Goal: Complete application form

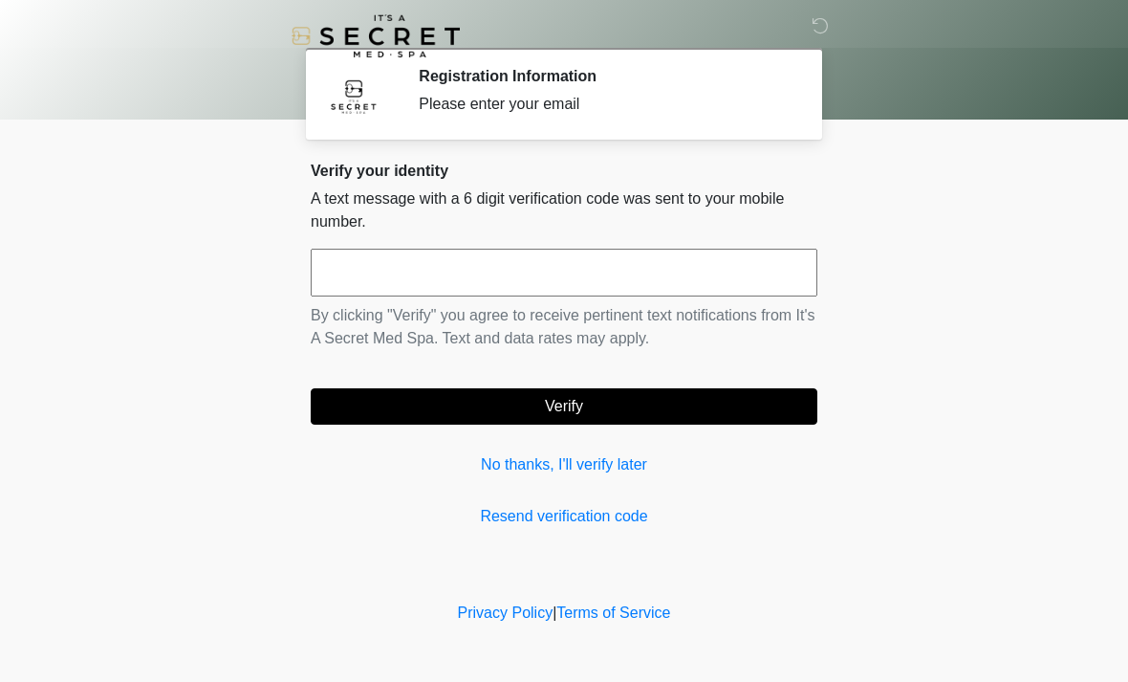
click at [517, 271] on input "text" at bounding box center [564, 273] width 507 height 48
type input "******"
click at [617, 399] on button "Verify" at bounding box center [564, 406] width 507 height 36
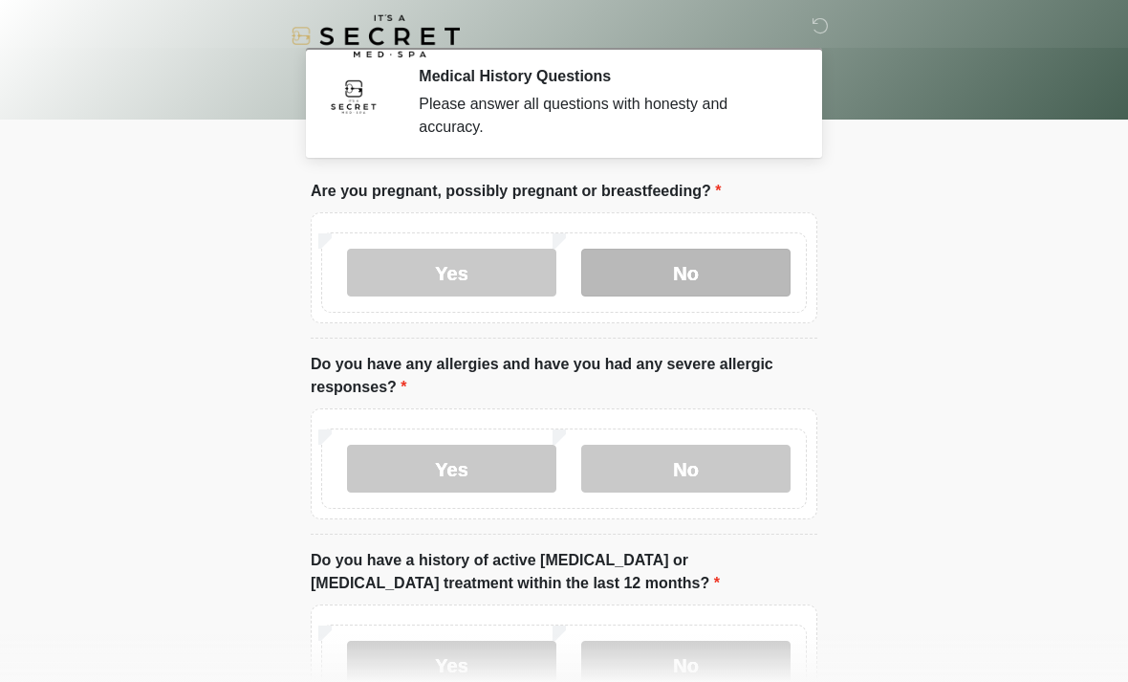
click at [692, 262] on label "No" at bounding box center [685, 273] width 209 height 48
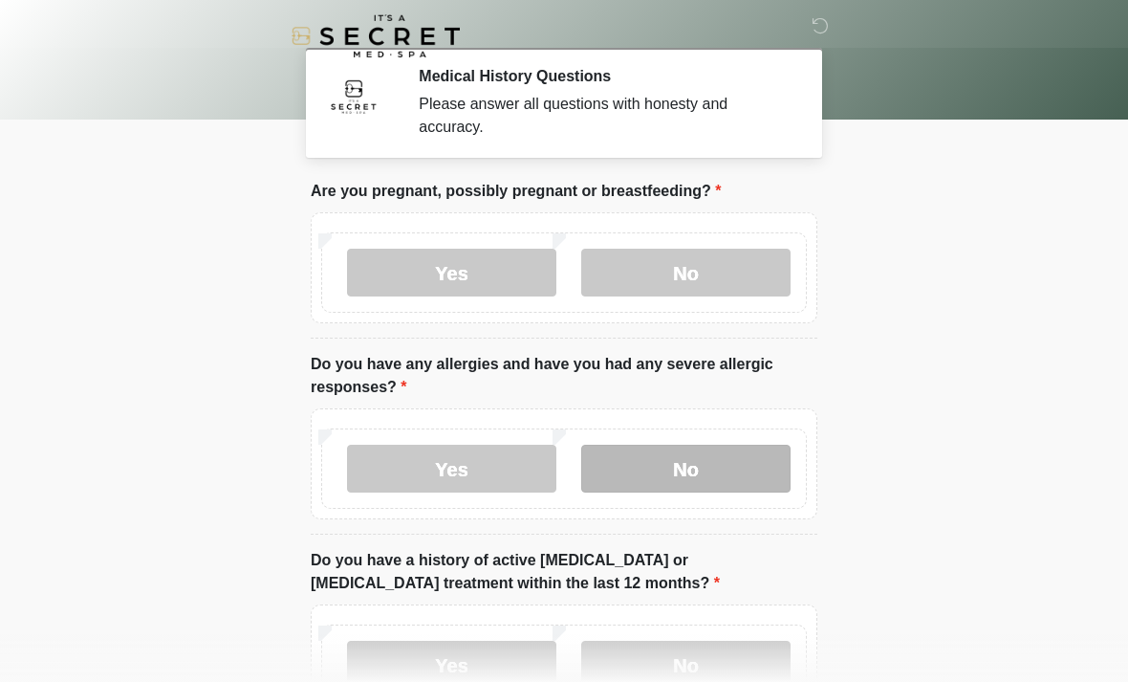
click at [701, 473] on label "No" at bounding box center [685, 468] width 209 height 48
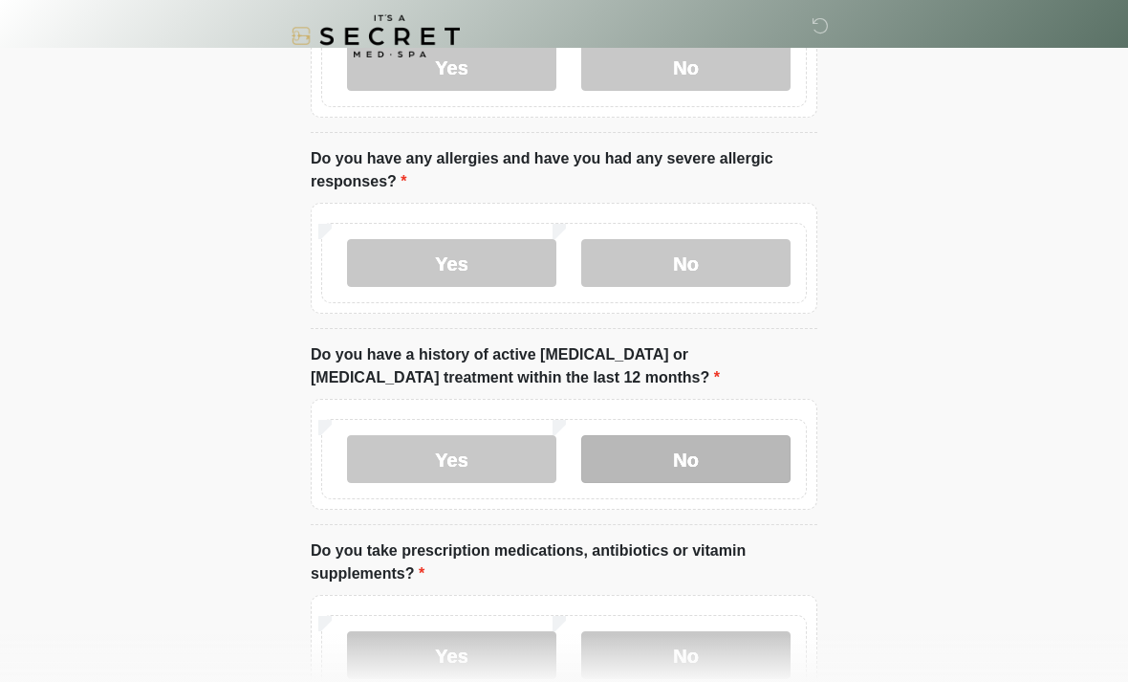
click at [710, 461] on label "No" at bounding box center [685, 459] width 209 height 48
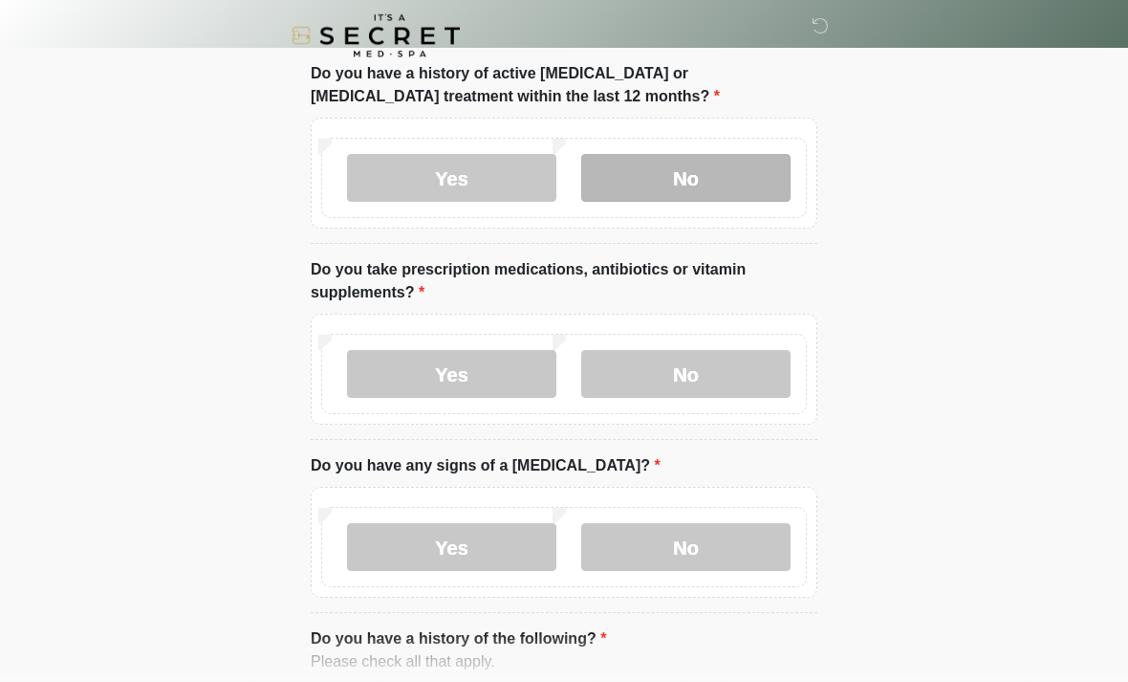
scroll to position [488, 0]
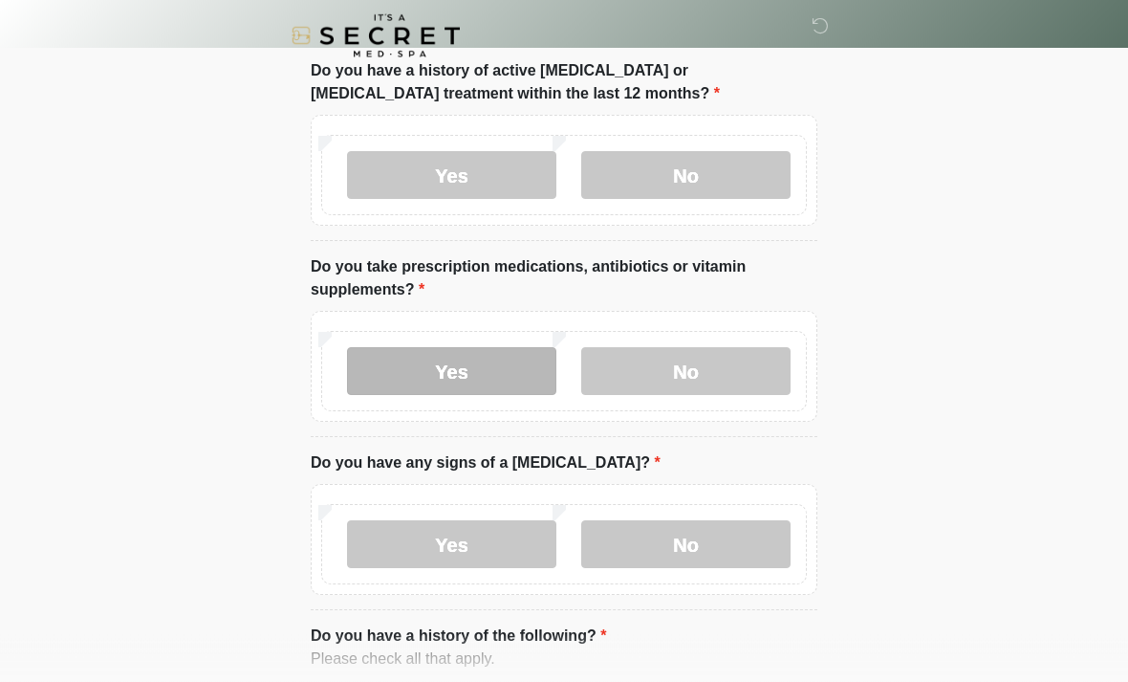
click at [464, 367] on label "Yes" at bounding box center [451, 372] width 209 height 48
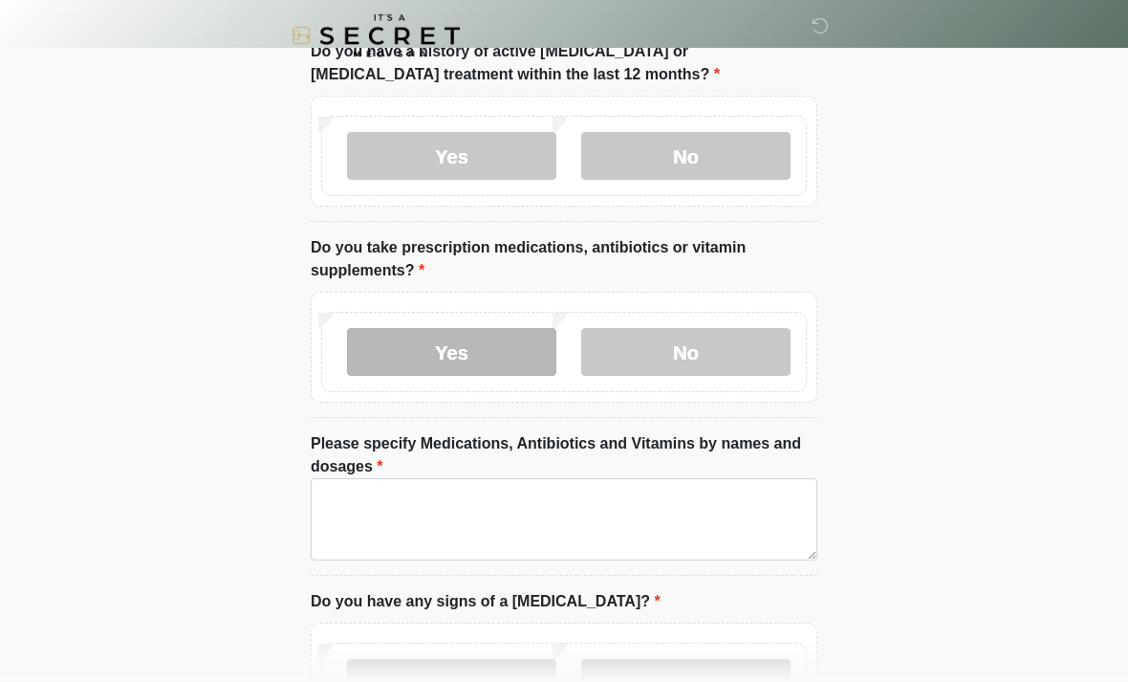
scroll to position [593, 0]
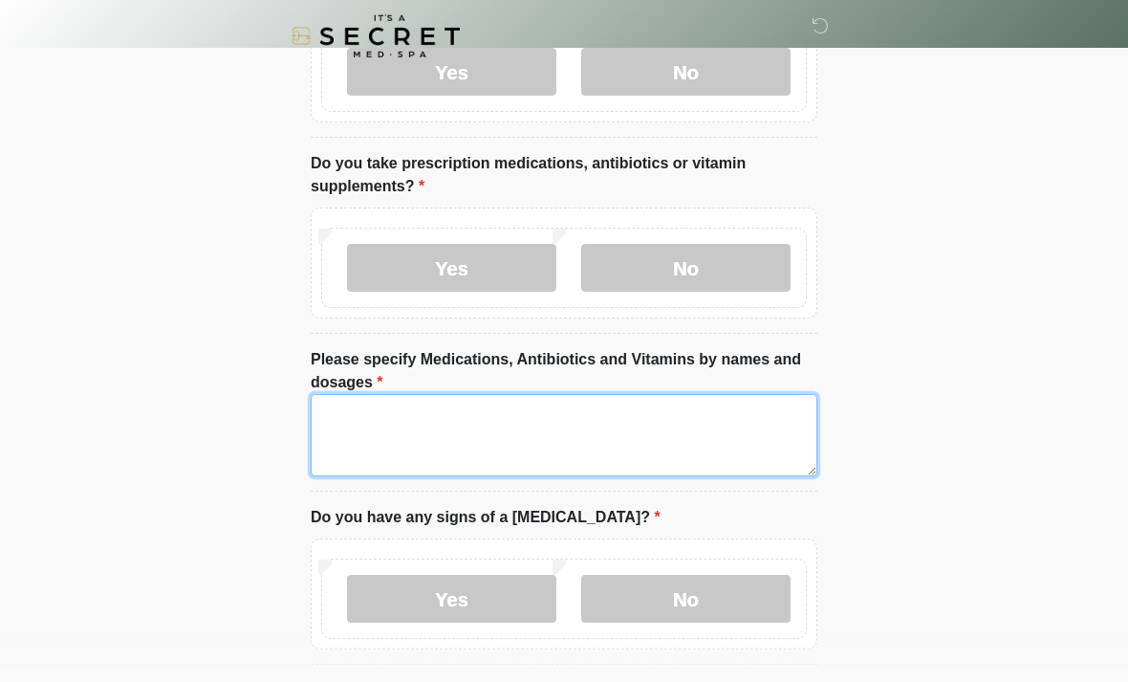
click at [585, 435] on textarea "Please specify Medications, Antibiotics and Vitamins by names and dosages" at bounding box center [564, 435] width 507 height 82
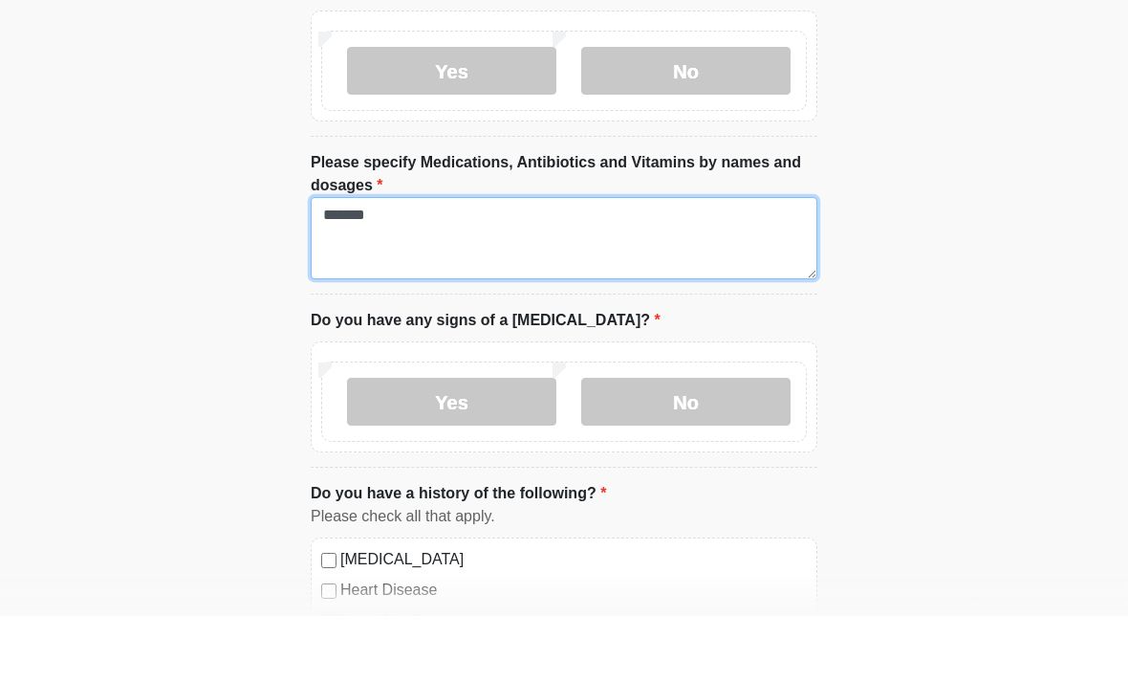
scroll to position [726, 0]
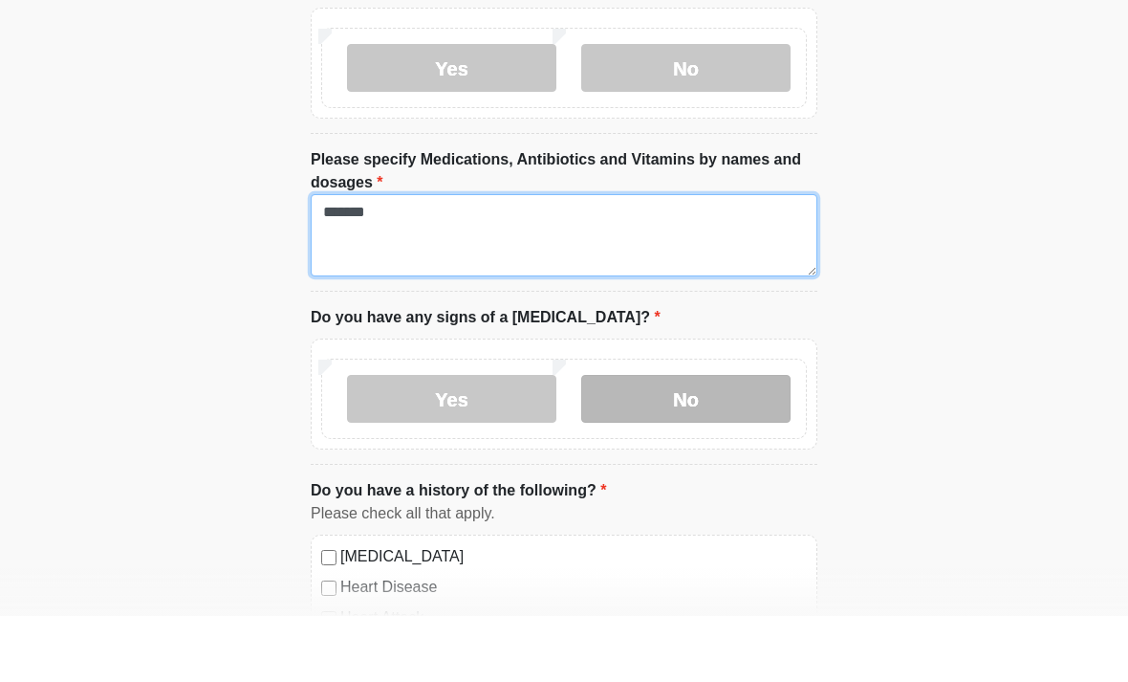
type textarea "*******"
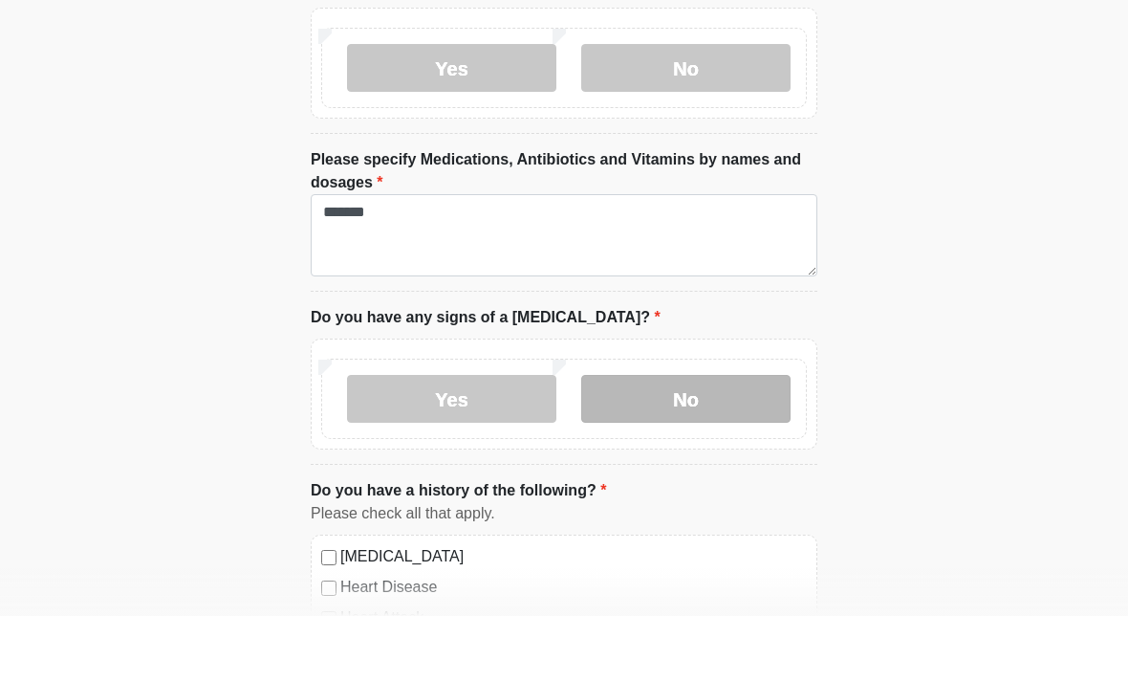
click at [708, 441] on label "No" at bounding box center [685, 465] width 209 height 48
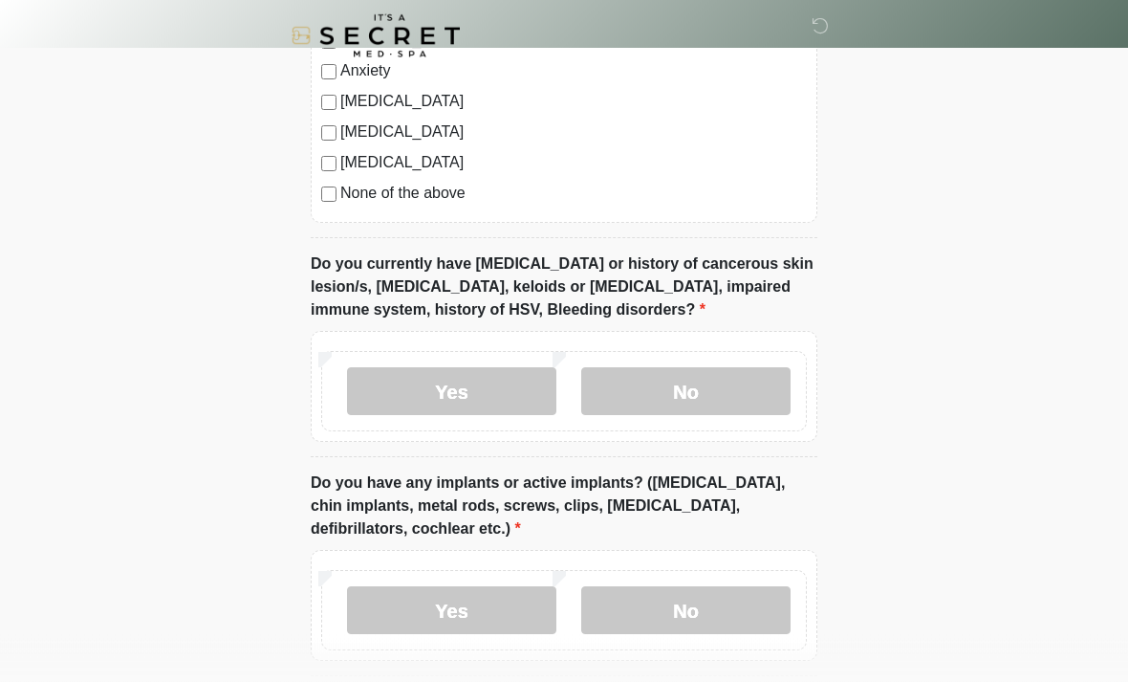
scroll to position [1492, 0]
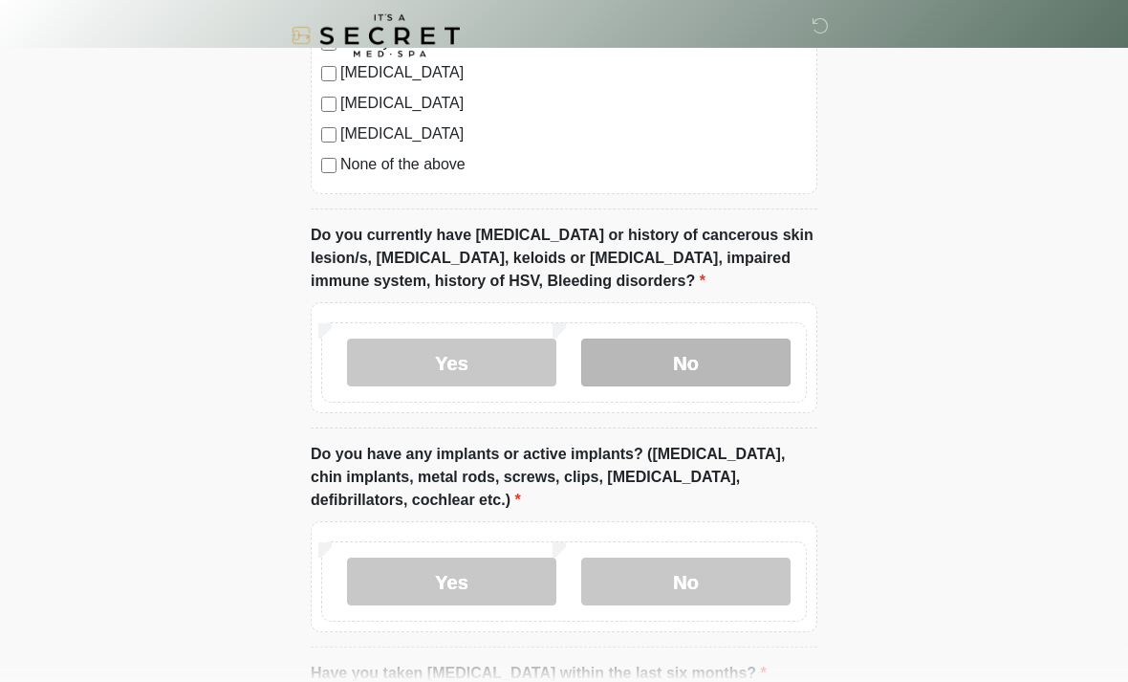
click at [704, 347] on label "No" at bounding box center [685, 363] width 209 height 48
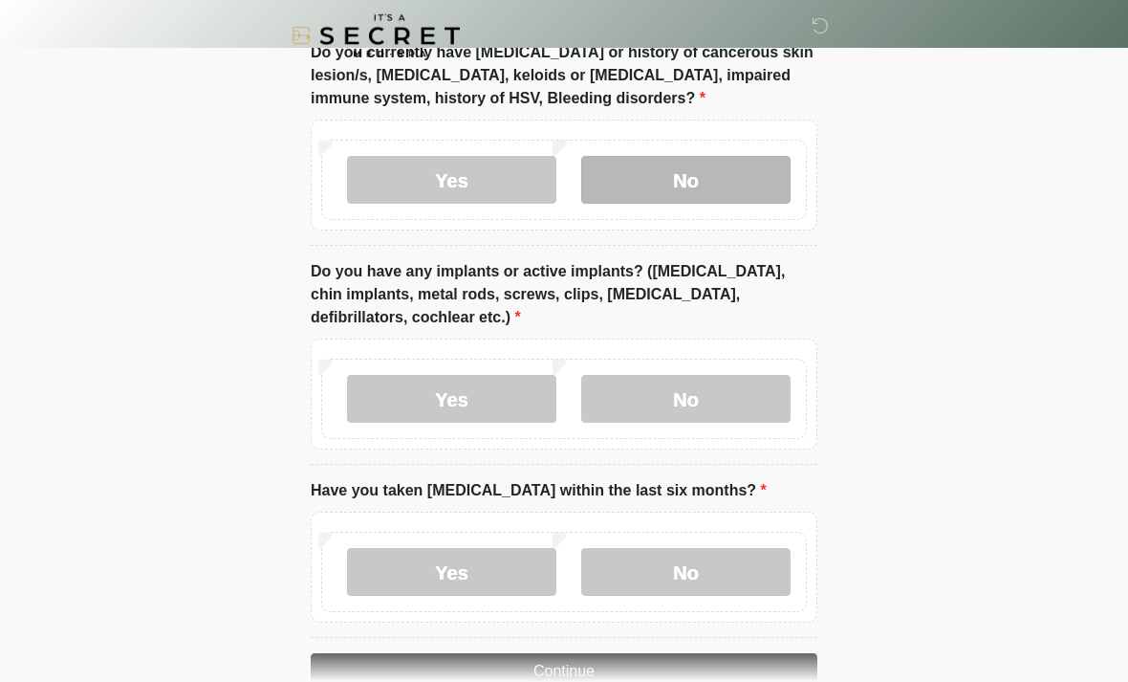
scroll to position [1705, 0]
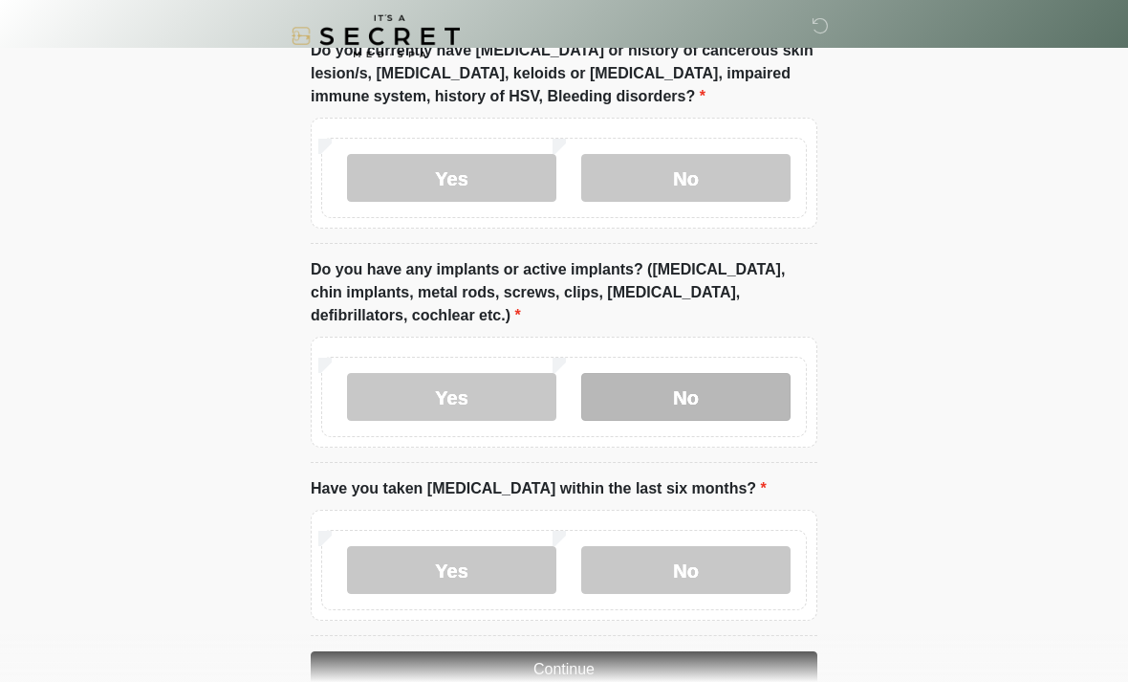
click at [695, 388] on label "No" at bounding box center [685, 397] width 209 height 48
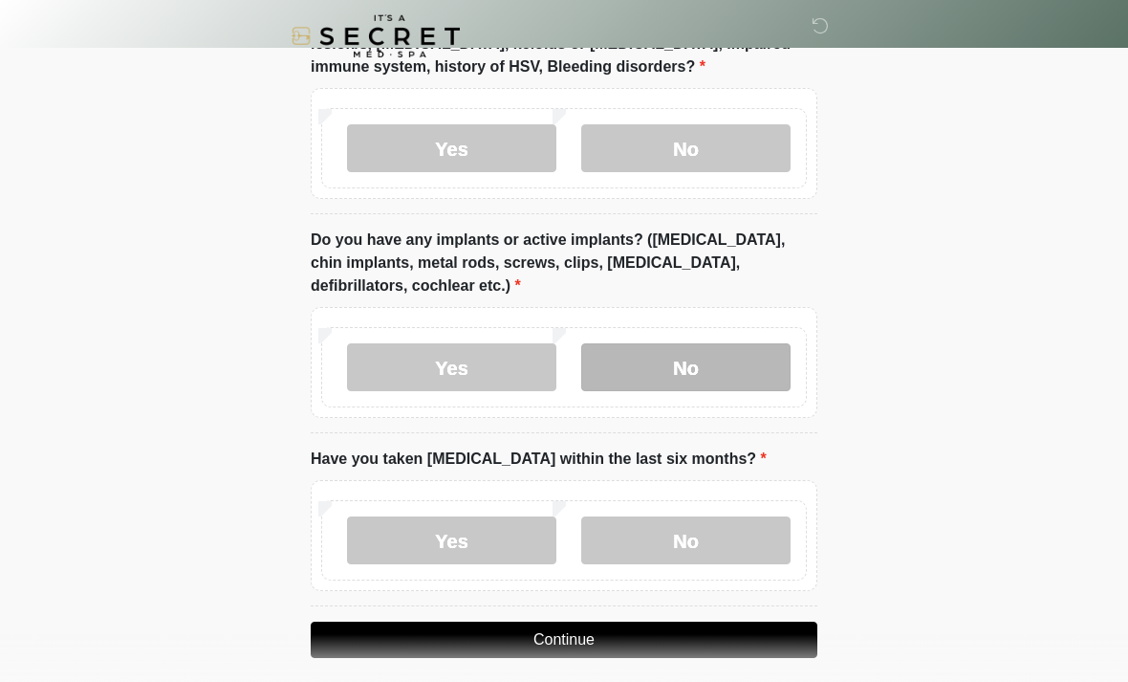
scroll to position [1748, 0]
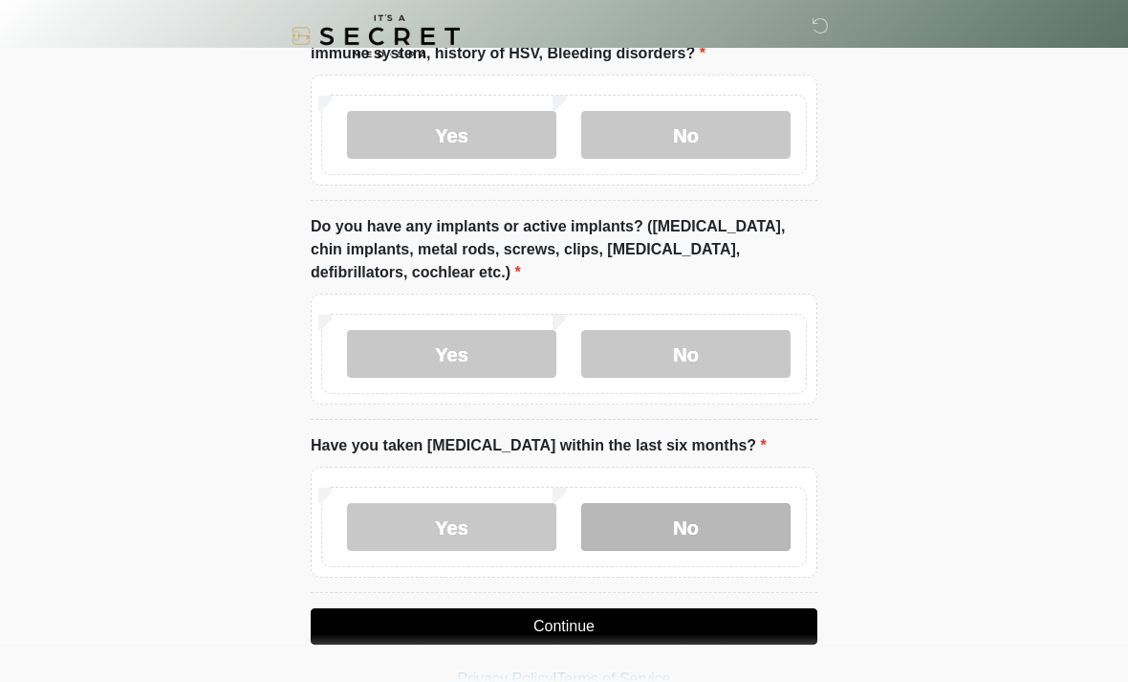
click at [712, 532] on label "No" at bounding box center [685, 527] width 209 height 48
click at [660, 623] on button "Continue" at bounding box center [564, 626] width 507 height 36
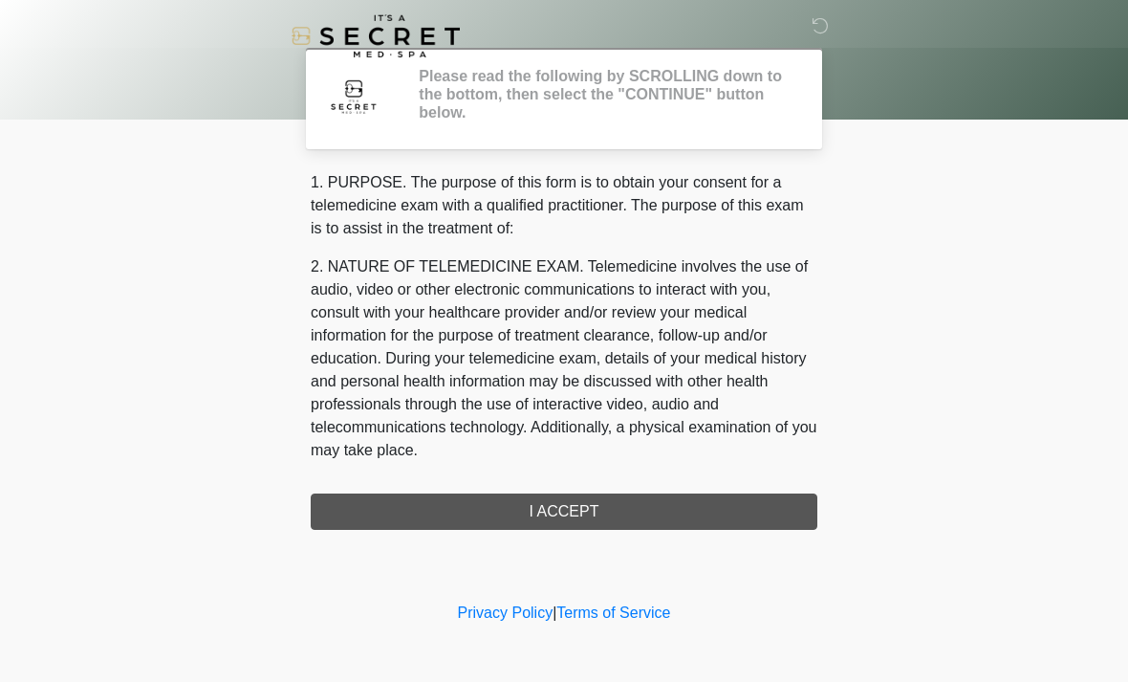
scroll to position [0, 0]
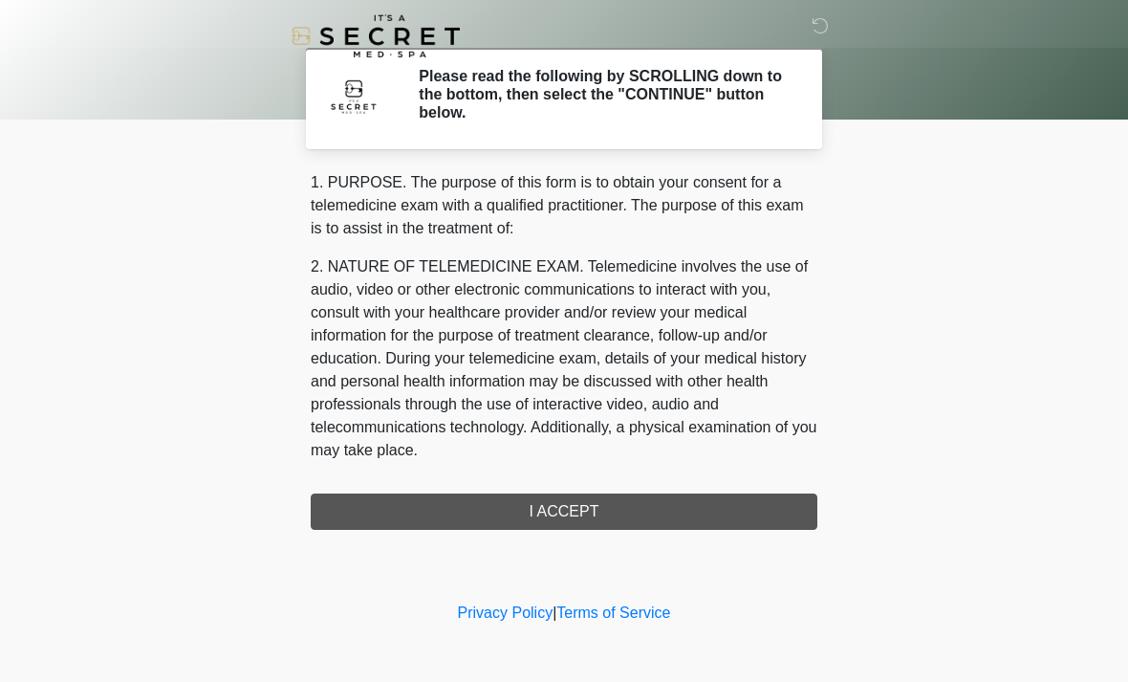
click at [588, 517] on div "1. PURPOSE. The purpose of this form is to obtain your consent for a telemedici…" at bounding box center [564, 350] width 507 height 358
click at [577, 510] on div "1. PURPOSE. The purpose of this form is to obtain your consent for a telemedici…" at bounding box center [564, 350] width 507 height 358
click at [552, 499] on div "1. PURPOSE. The purpose of this form is to obtain your consent for a telemedici…" at bounding box center [564, 350] width 507 height 358
click at [570, 505] on div "1. PURPOSE. The purpose of this form is to obtain your consent for a telemedici…" at bounding box center [564, 350] width 507 height 358
click at [570, 513] on div "1. PURPOSE. The purpose of this form is to obtain your consent for a telemedici…" at bounding box center [564, 350] width 507 height 358
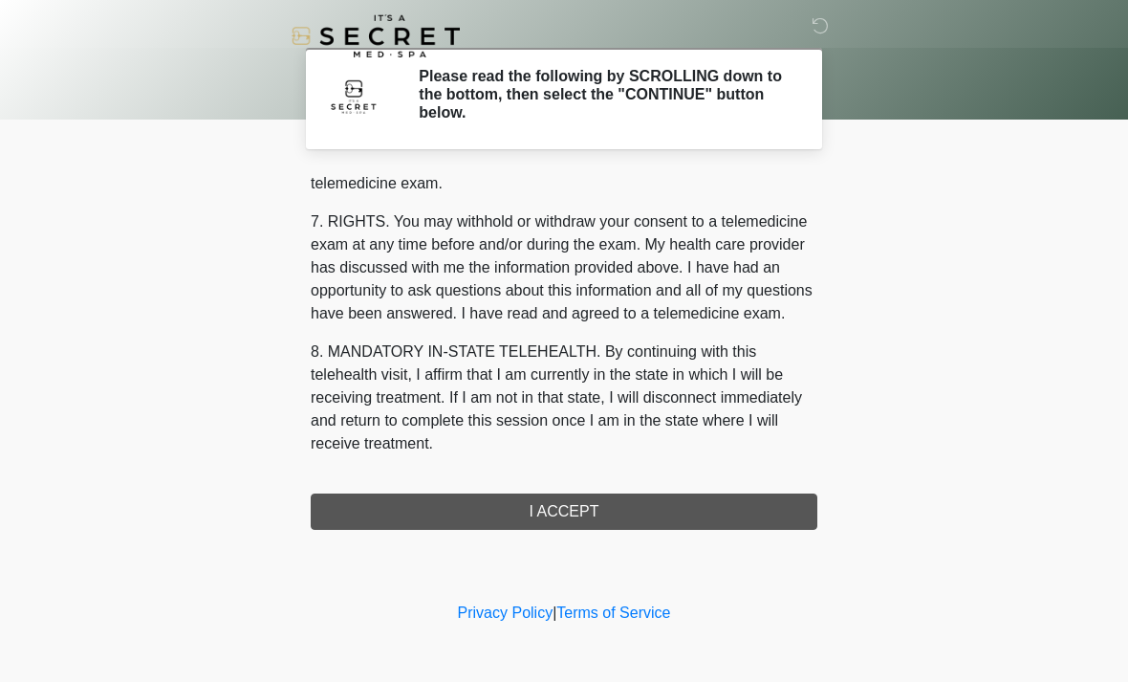
scroll to position [810, 0]
click at [575, 513] on button "I ACCEPT" at bounding box center [564, 511] width 507 height 36
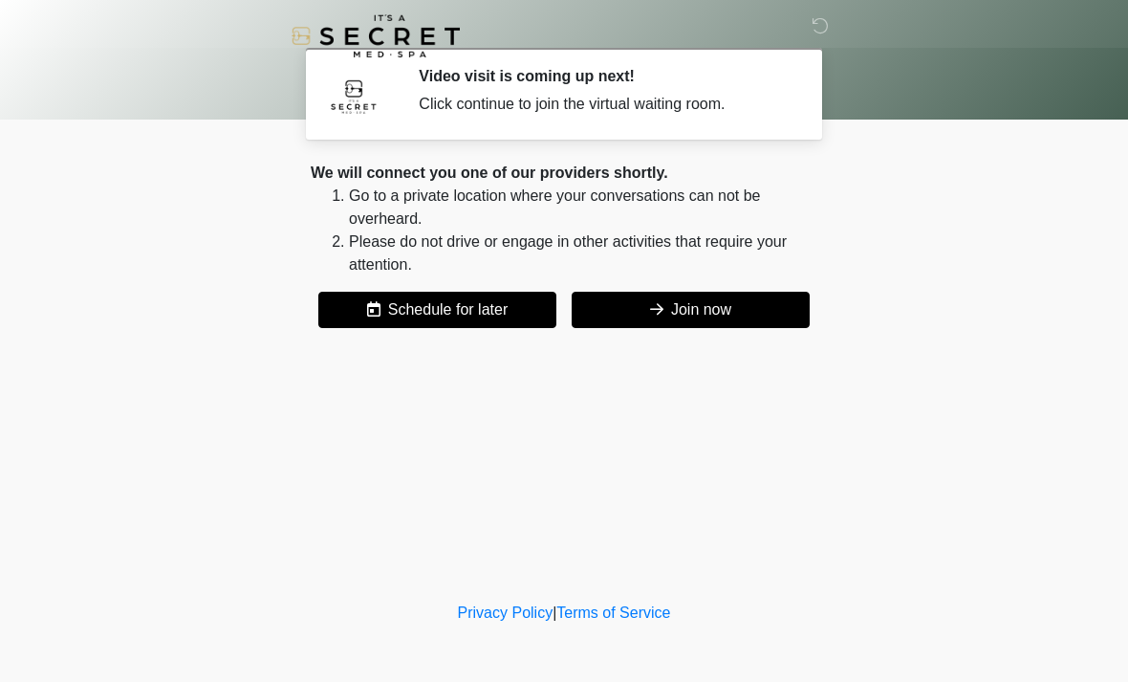
click at [714, 294] on button "Join now" at bounding box center [691, 310] width 238 height 36
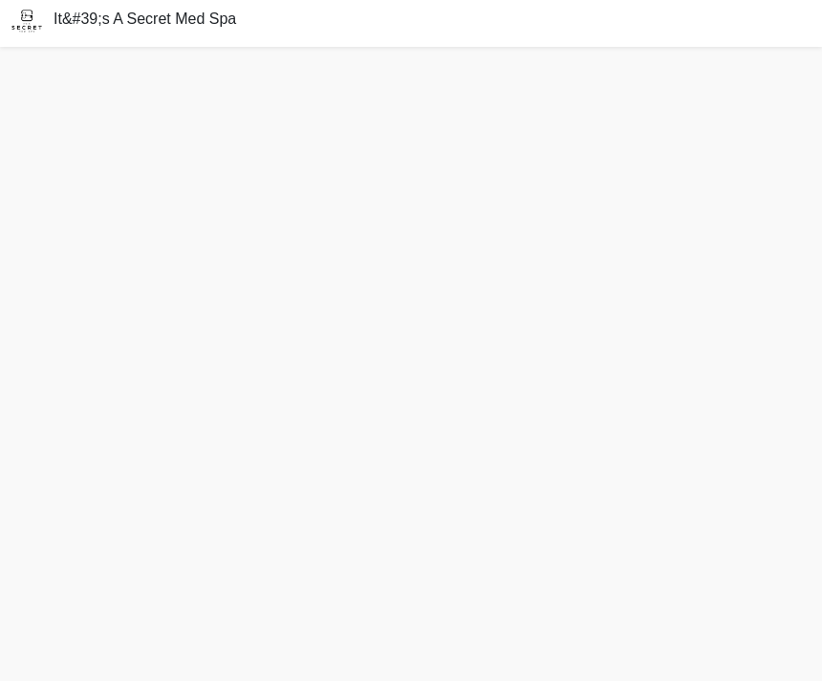
scroll to position [5, 0]
